Goal: Navigation & Orientation: Find specific page/section

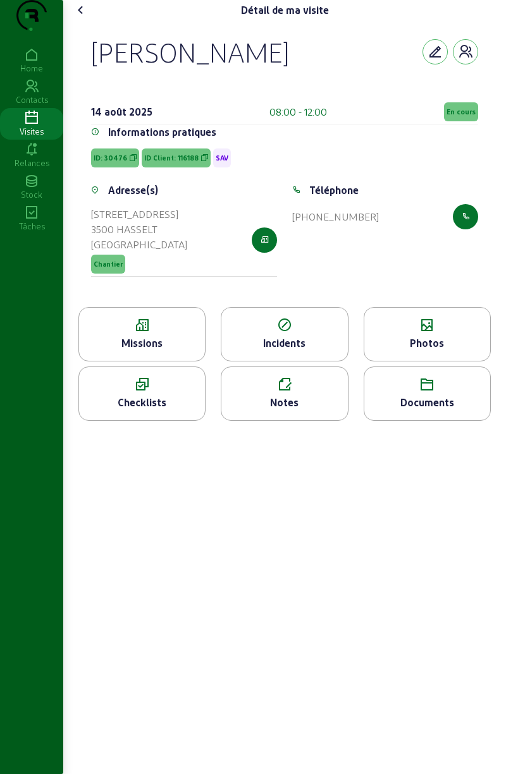
click at [456, 116] on span "En cours" at bounding box center [460, 111] width 29 height 9
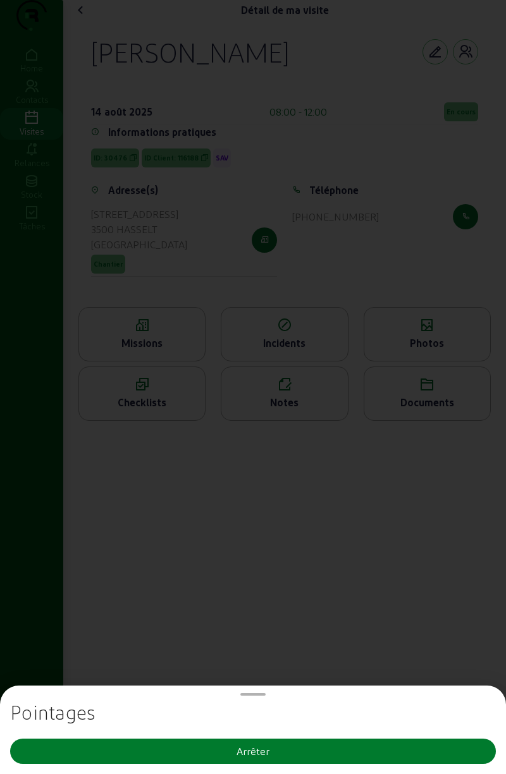
click at [284, 747] on button "Arrêter" at bounding box center [253, 751] width 486 height 25
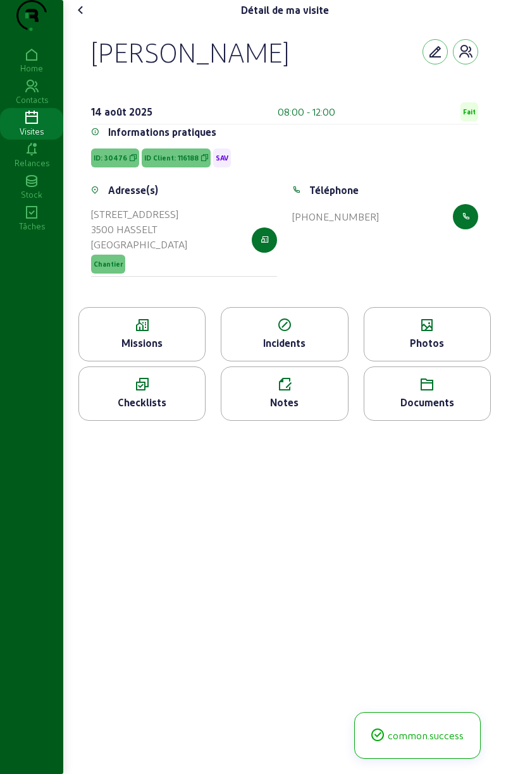
click at [460, 121] on span "Fait" at bounding box center [469, 111] width 18 height 19
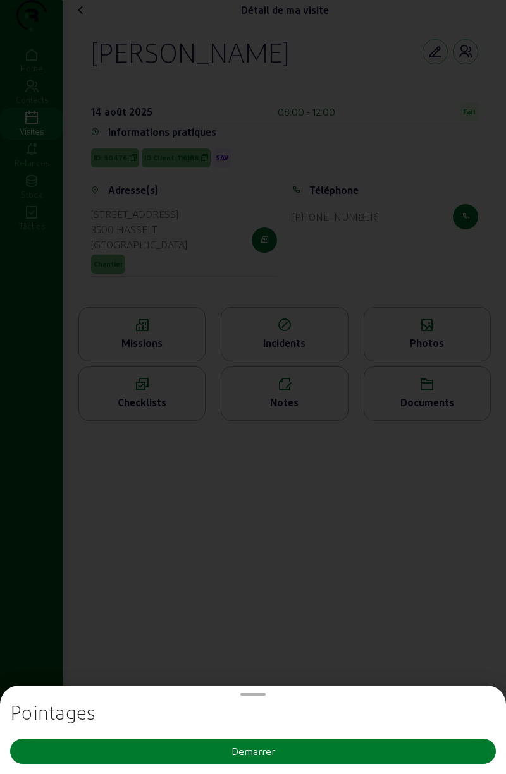
click at [269, 748] on div "Demarrer" at bounding box center [253, 751] width 44 height 15
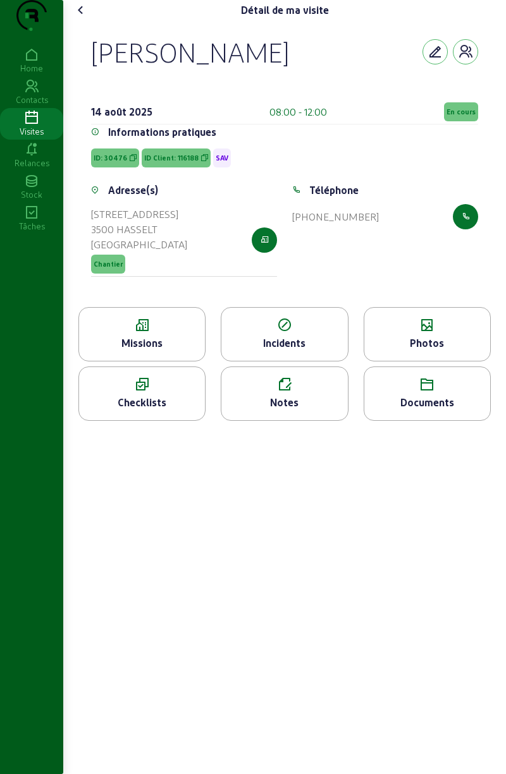
click at [76, 18] on icon at bounding box center [80, 10] width 15 height 15
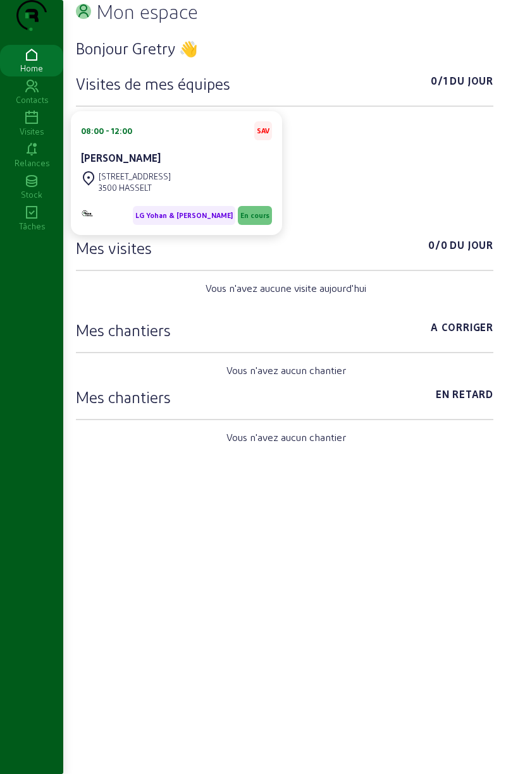
click at [40, 126] on icon at bounding box center [31, 118] width 63 height 15
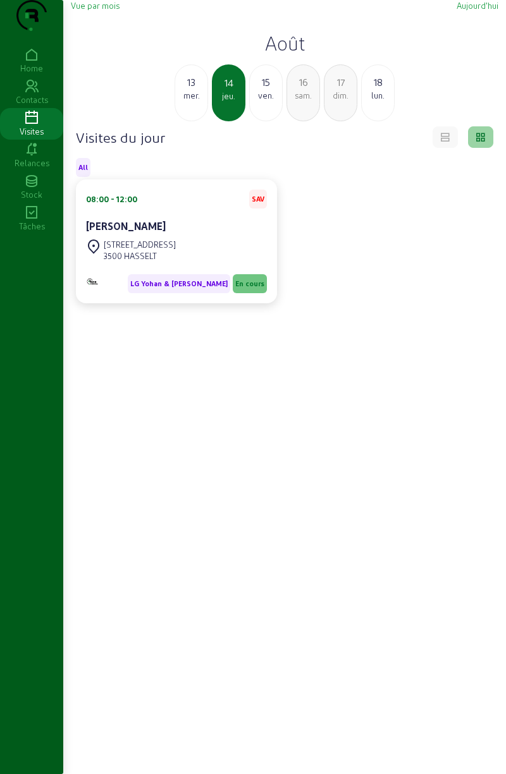
click at [266, 101] on div "ven." at bounding box center [266, 95] width 32 height 11
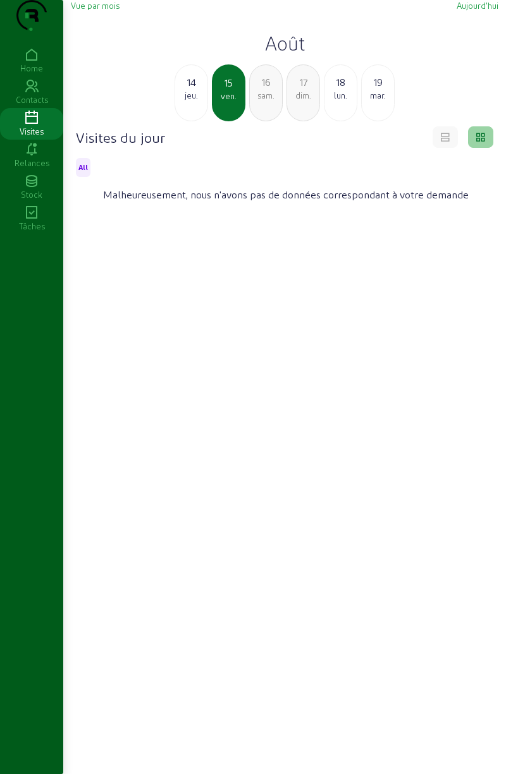
click at [193, 101] on div "jeu." at bounding box center [191, 95] width 32 height 11
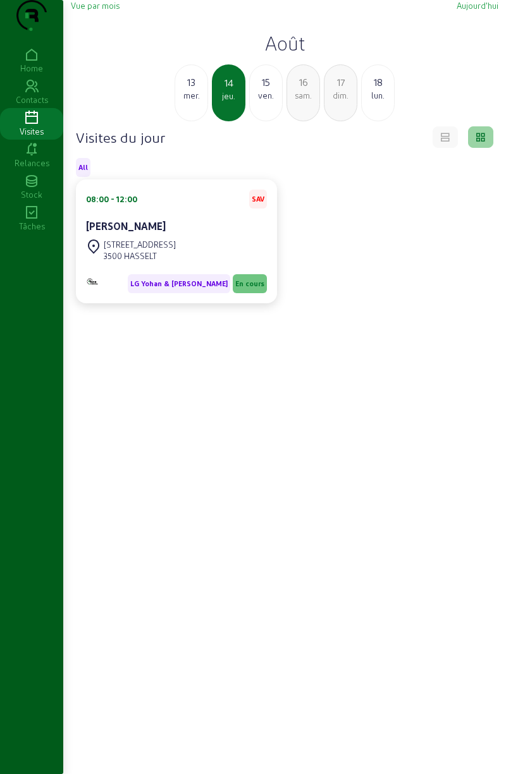
click at [375, 101] on div "lun." at bounding box center [378, 95] width 32 height 11
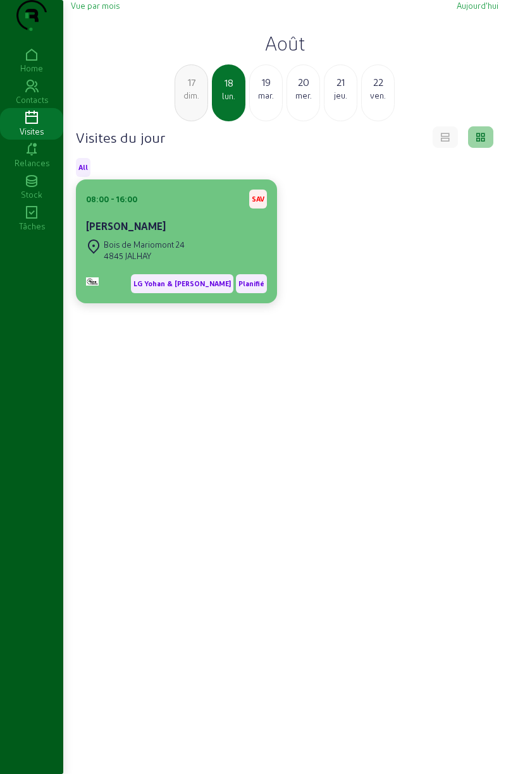
click at [180, 250] on div "Bois de Mariomont 24" at bounding box center [144, 244] width 81 height 11
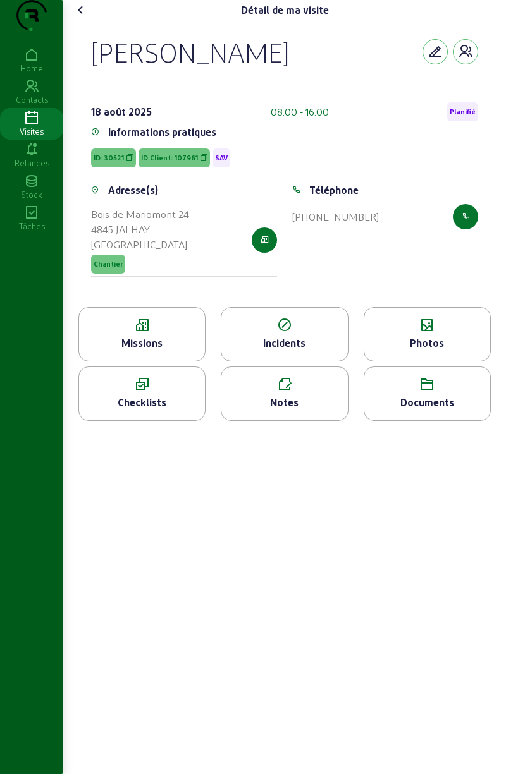
click at [437, 351] on div "Photos" at bounding box center [427, 343] width 126 height 15
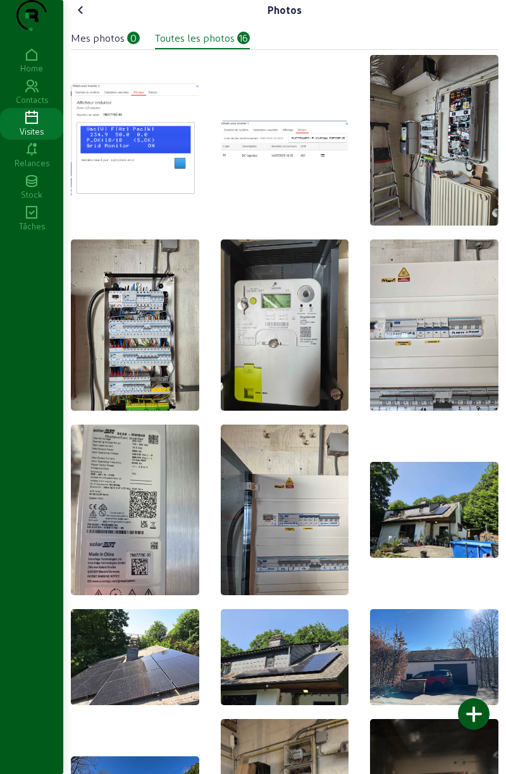
scroll to position [8, 0]
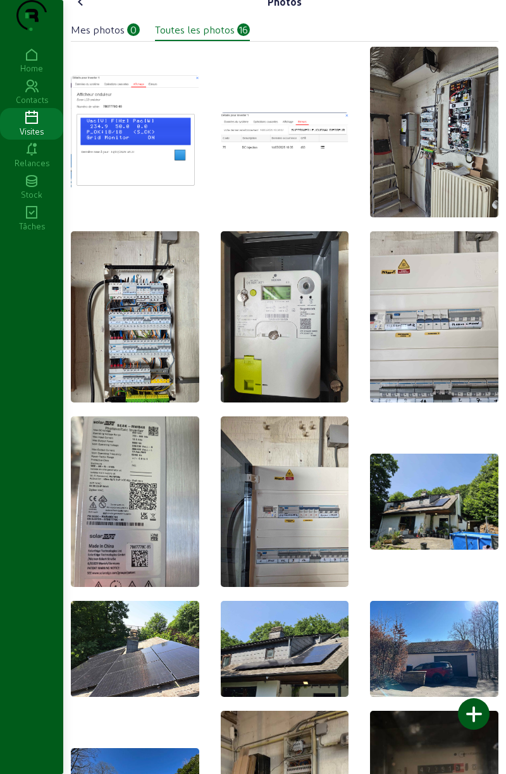
click at [166, 680] on img at bounding box center [135, 649] width 128 height 96
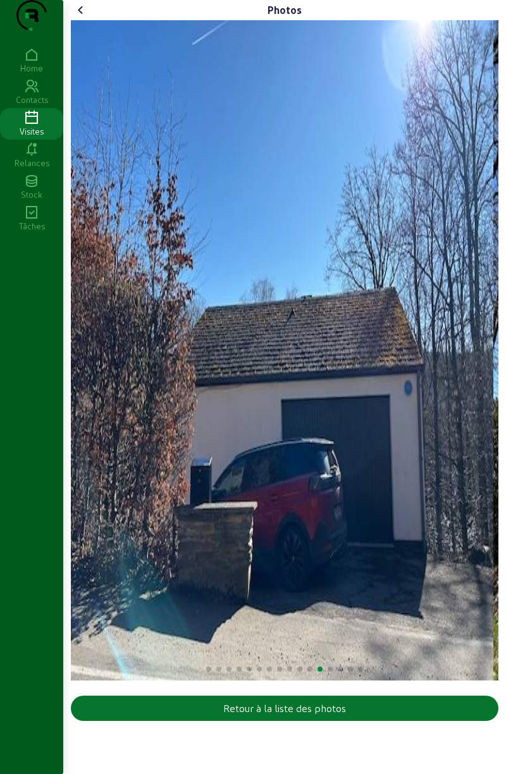
click at [449, 498] on img "12 / 16" at bounding box center [282, 350] width 422 height 661
click at [89, 20] on cam-font-icon at bounding box center [81, 10] width 20 height 20
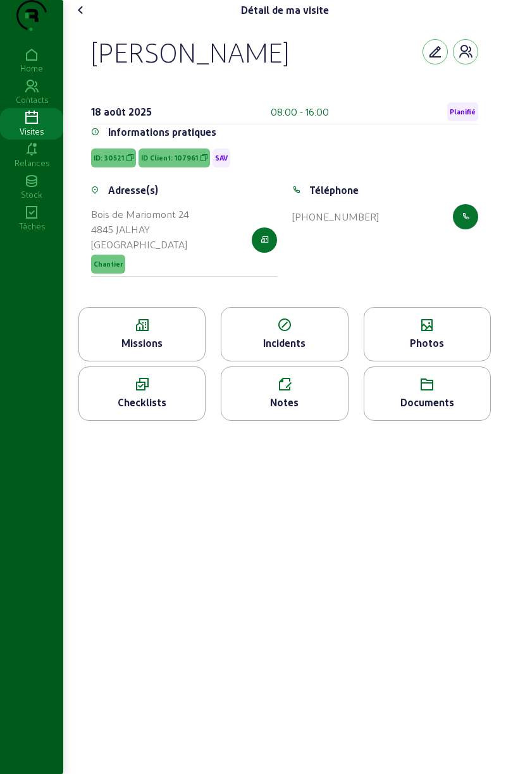
click at [86, 18] on icon at bounding box center [80, 10] width 15 height 15
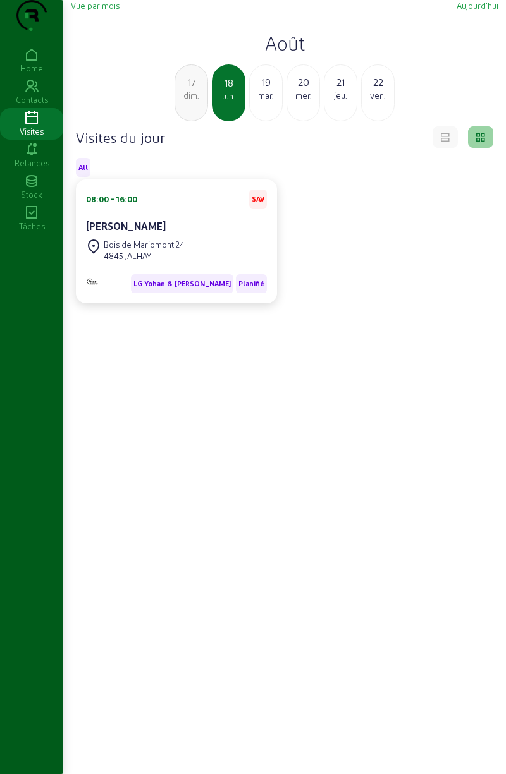
click at [255, 101] on div "mar." at bounding box center [266, 95] width 32 height 11
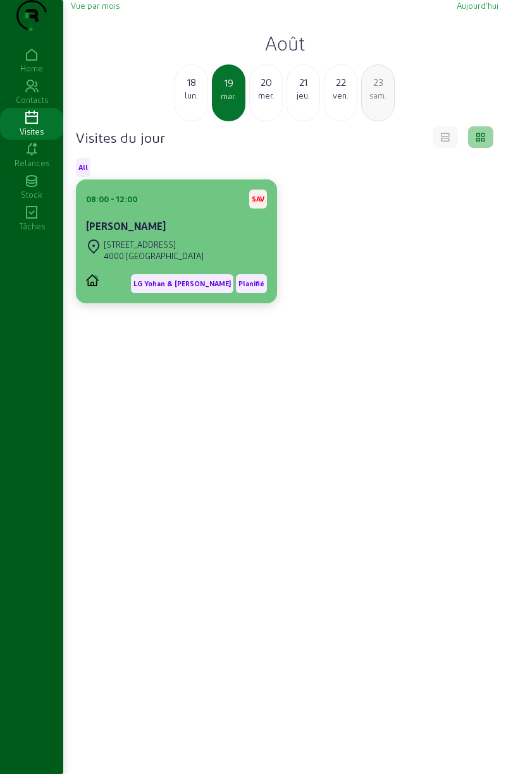
click at [195, 236] on div "[PERSON_NAME]" at bounding box center [176, 228] width 181 height 18
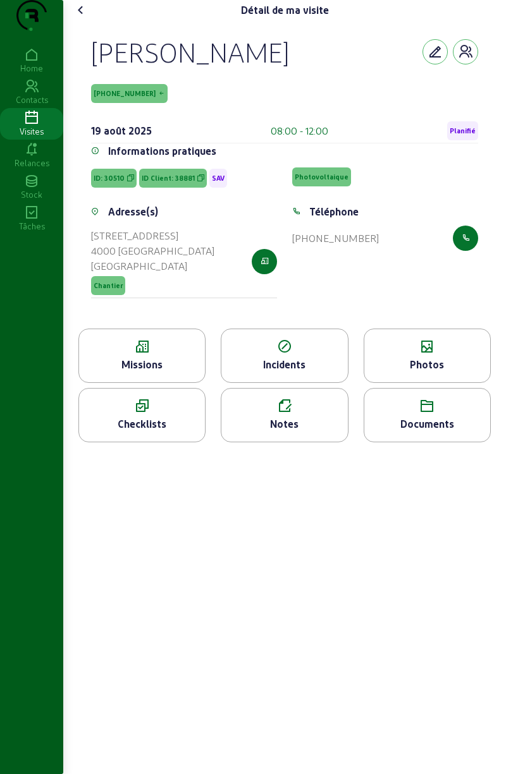
click at [440, 355] on icon at bounding box center [427, 346] width 126 height 15
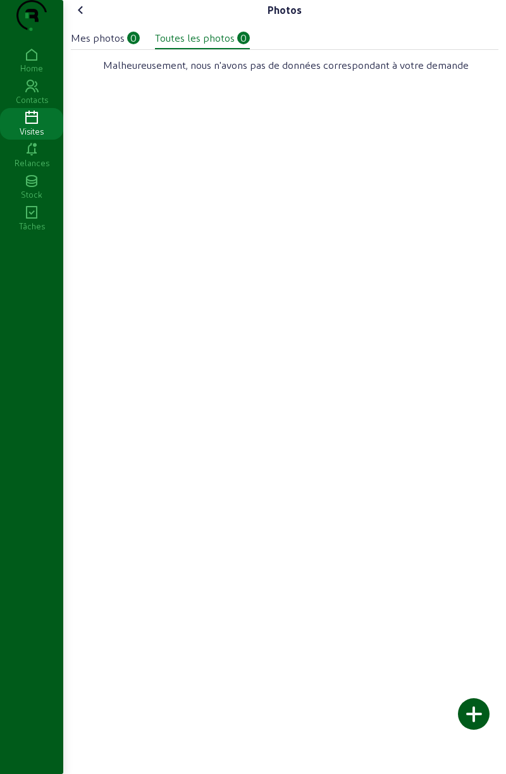
click at [75, 20] on cam-font-icon at bounding box center [81, 10] width 20 height 20
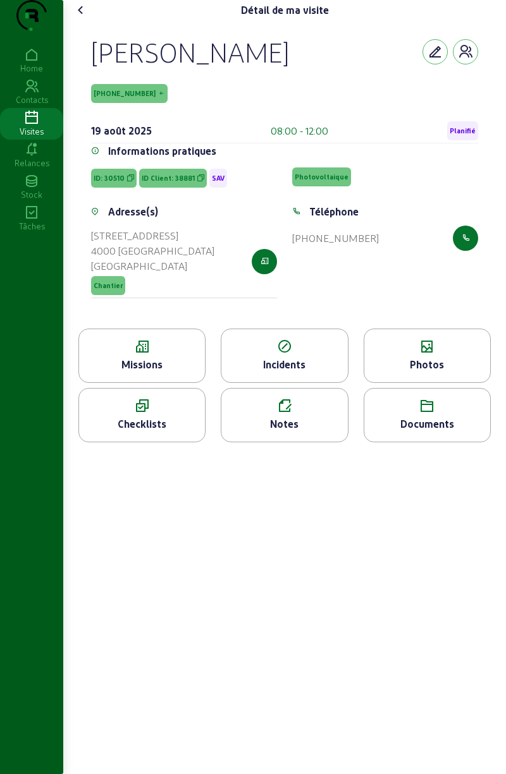
click at [89, 18] on icon at bounding box center [80, 10] width 15 height 15
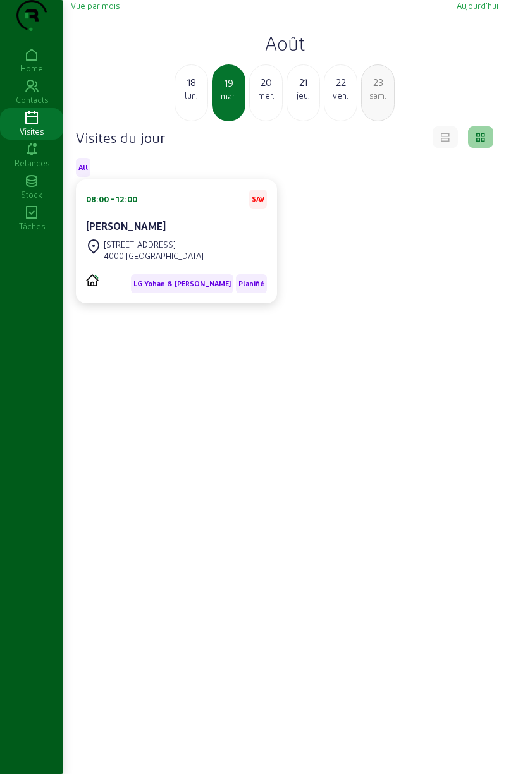
click at [266, 101] on div "mer." at bounding box center [266, 95] width 32 height 11
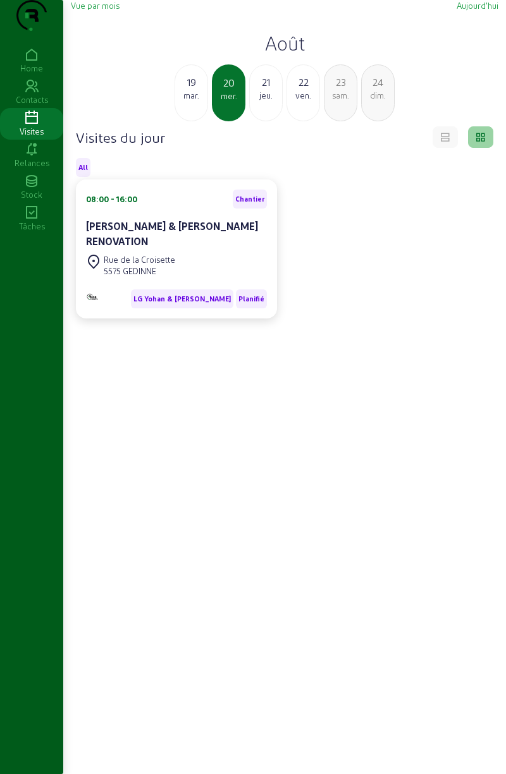
click at [267, 101] on div "jeu." at bounding box center [266, 95] width 32 height 11
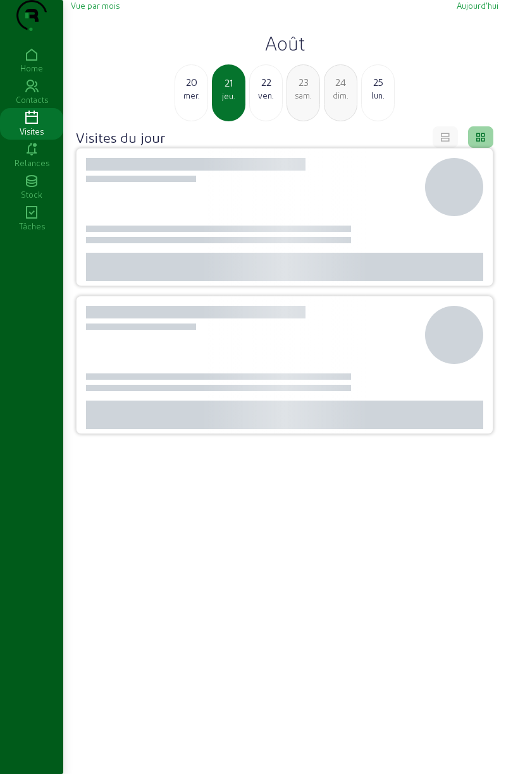
click at [194, 101] on div "mer." at bounding box center [191, 95] width 32 height 11
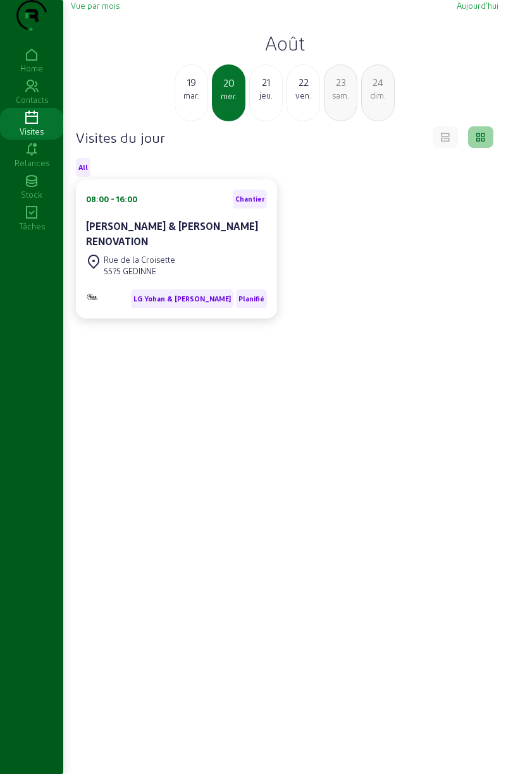
click at [267, 101] on div "jeu." at bounding box center [266, 95] width 32 height 11
click at [263, 101] on div "ven." at bounding box center [266, 95] width 32 height 11
click at [185, 101] on div "jeu." at bounding box center [191, 95] width 32 height 11
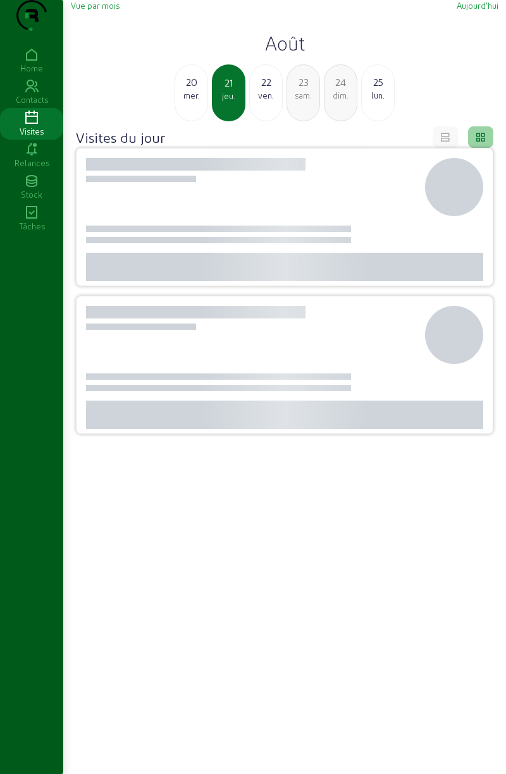
click at [190, 101] on div "mer." at bounding box center [191, 95] width 32 height 11
click at [196, 101] on div "mar." at bounding box center [191, 95] width 32 height 11
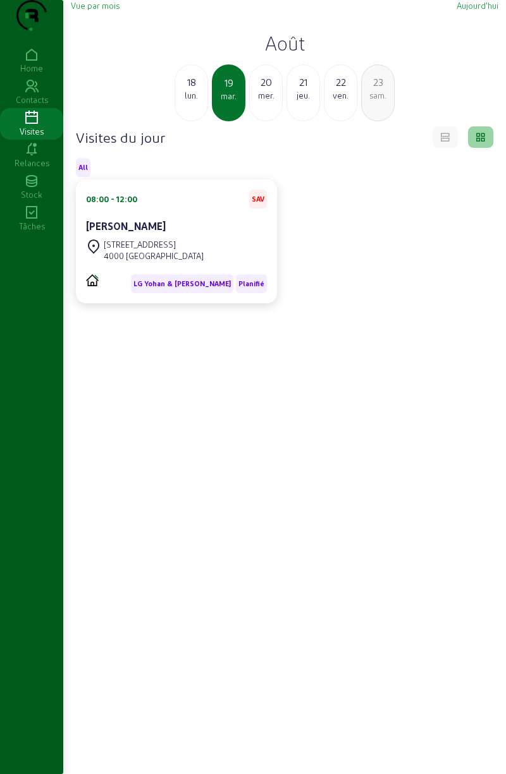
click at [193, 101] on div "lun." at bounding box center [191, 95] width 32 height 11
click at [193, 101] on div "dim." at bounding box center [191, 95] width 32 height 11
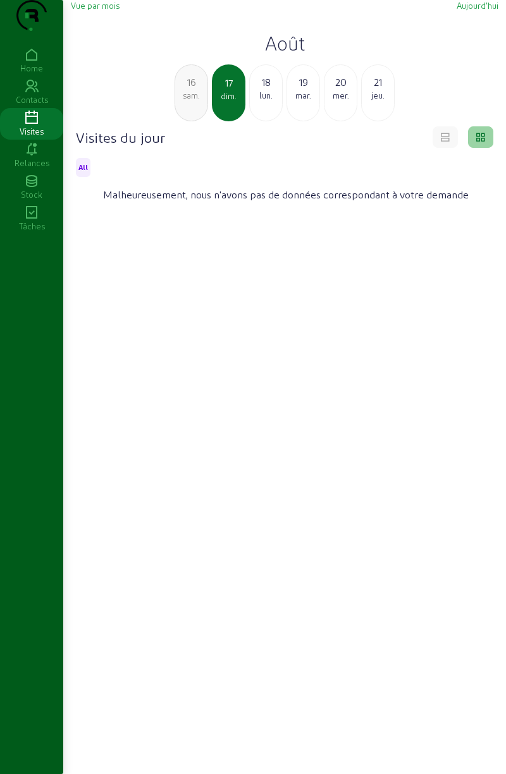
click at [190, 101] on div "sam." at bounding box center [191, 95] width 32 height 11
click at [193, 101] on div "ven." at bounding box center [191, 95] width 32 height 11
click at [193, 101] on div "jeu." at bounding box center [191, 95] width 32 height 11
